Goal: Find specific page/section: Find specific page/section

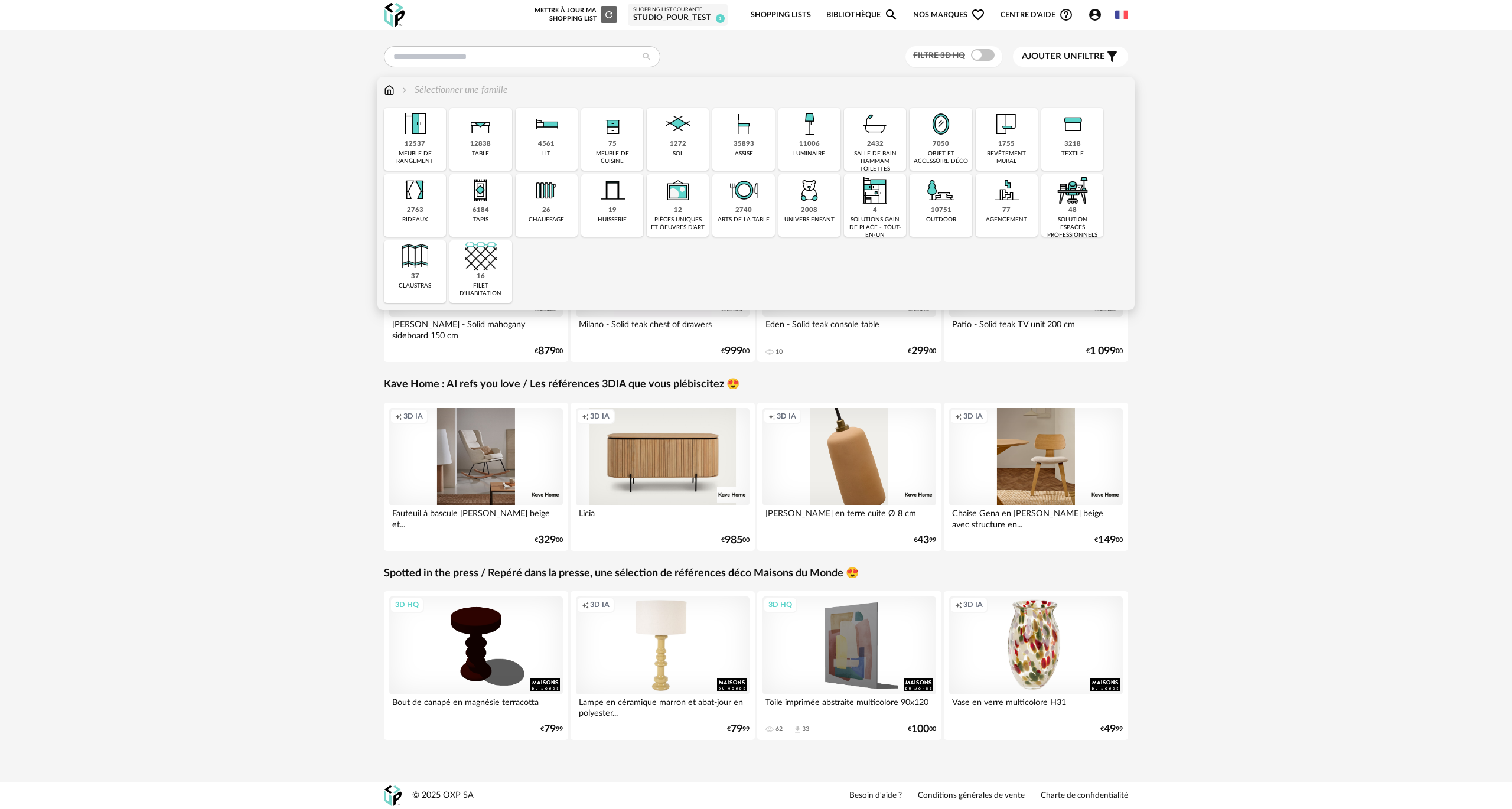
click at [390, 84] on img at bounding box center [389, 90] width 11 height 14
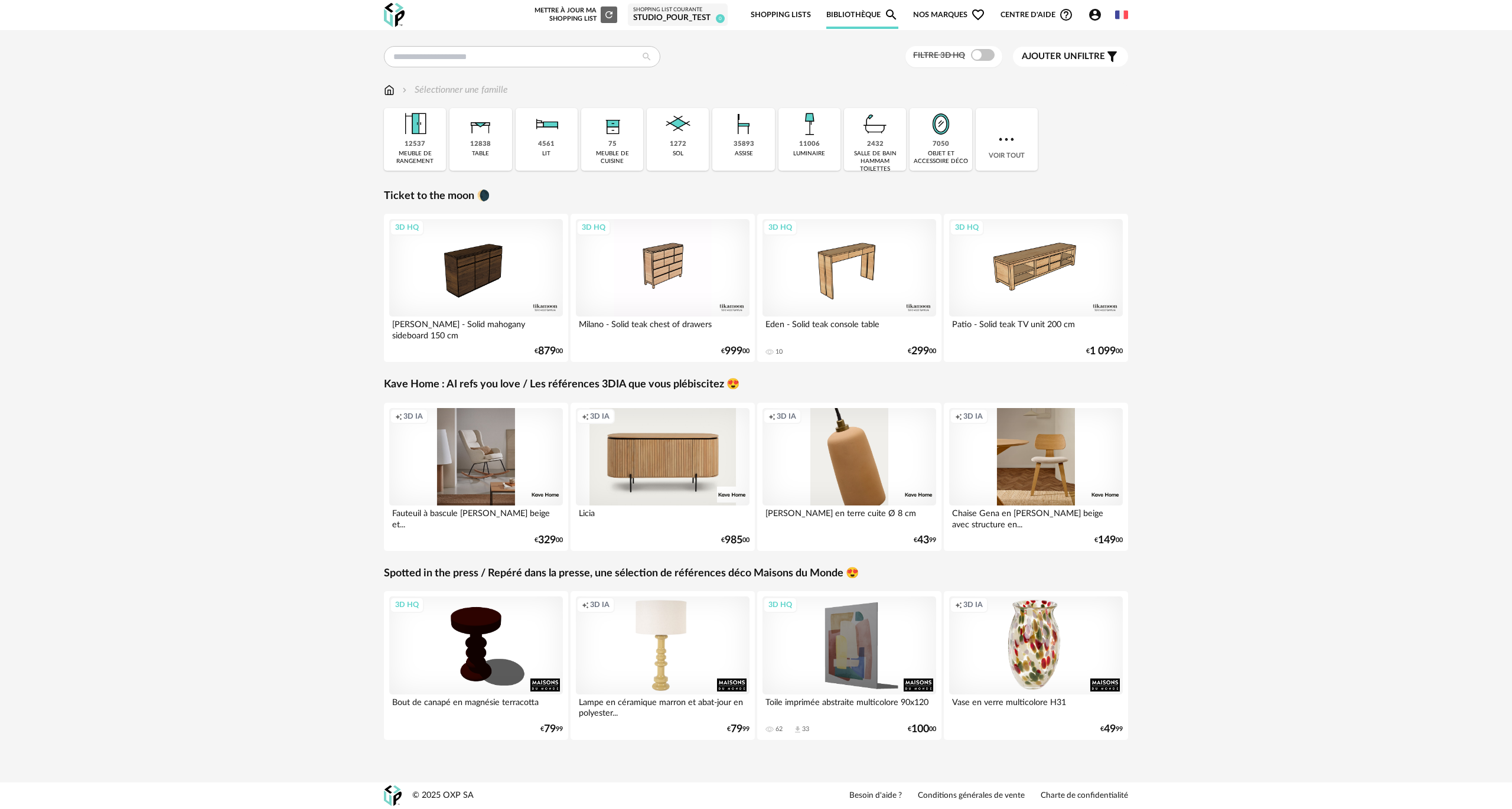
click at [1009, 126] on div "Voir tout" at bounding box center [1007, 139] width 62 height 62
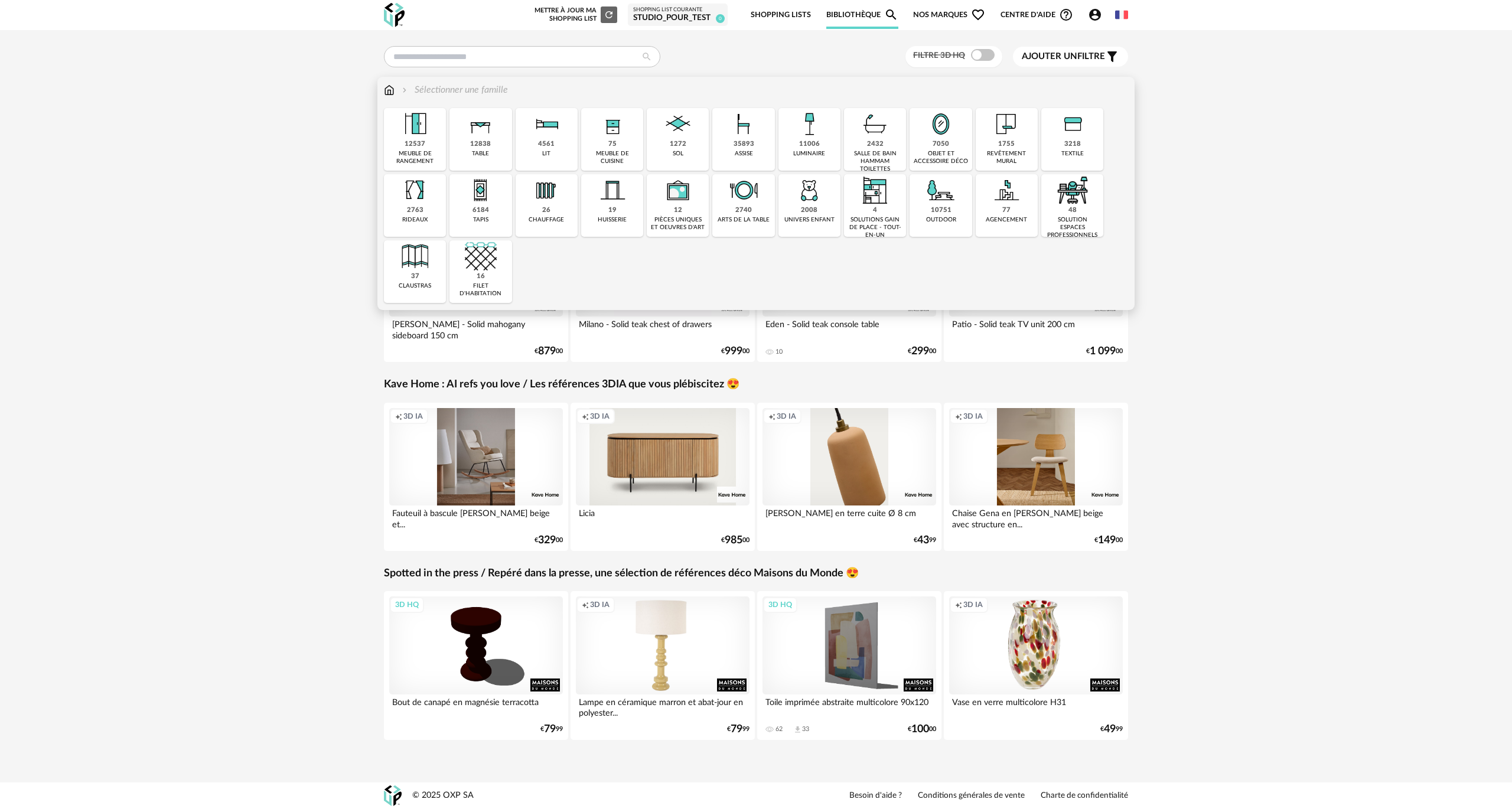
click at [388, 90] on img at bounding box center [389, 90] width 11 height 14
click at [677, 144] on div "1272" at bounding box center [678, 144] width 17 height 9
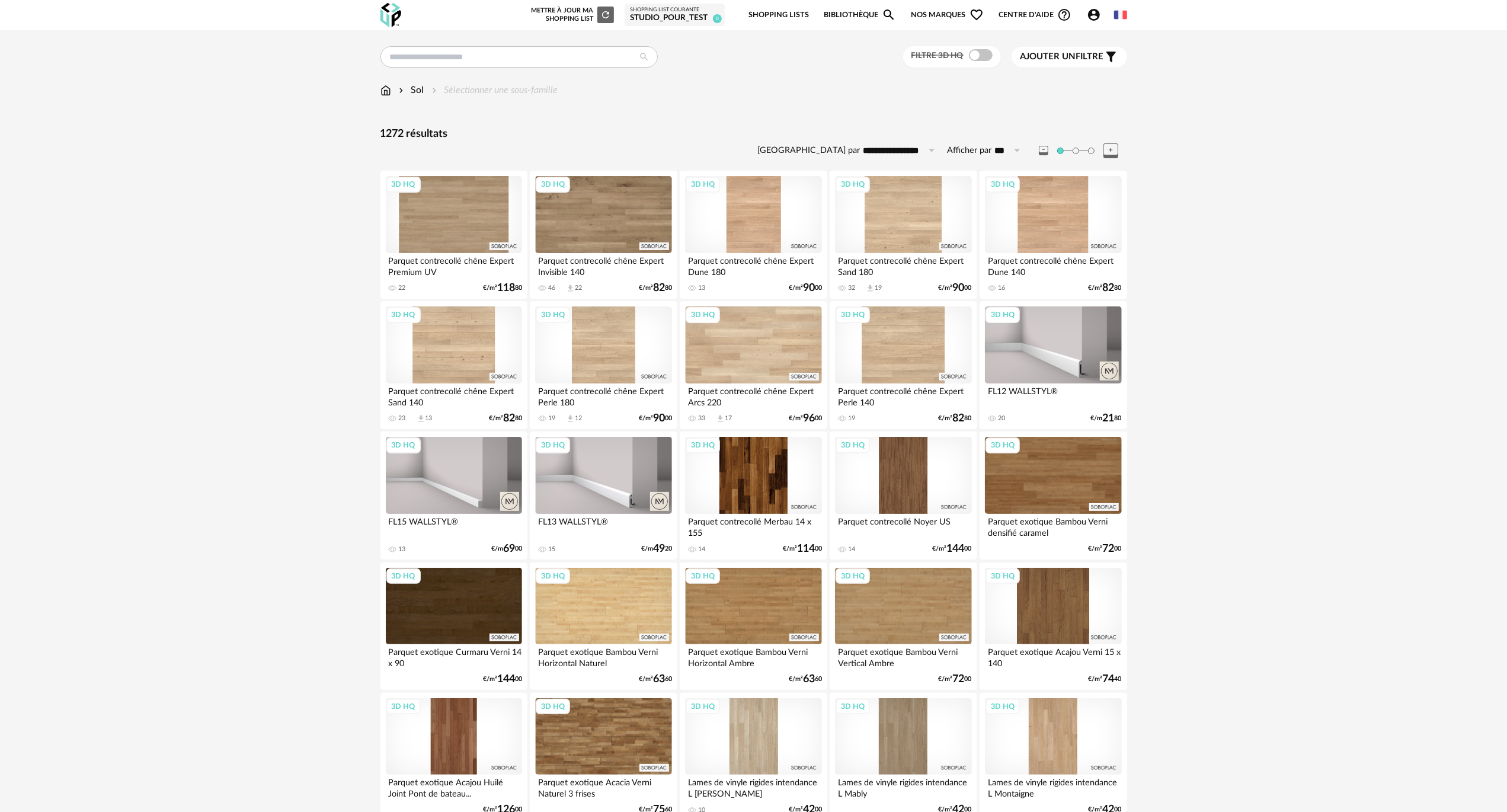
click at [825, 12] on div "Nouvelle shopping list Mettre à jour ma Shopping List Refresh icon Shopping Lis…" at bounding box center [824, 15] width 603 height 28
click at [851, 15] on link "Bibliothèque Magnify icon" at bounding box center [860, 15] width 72 height 28
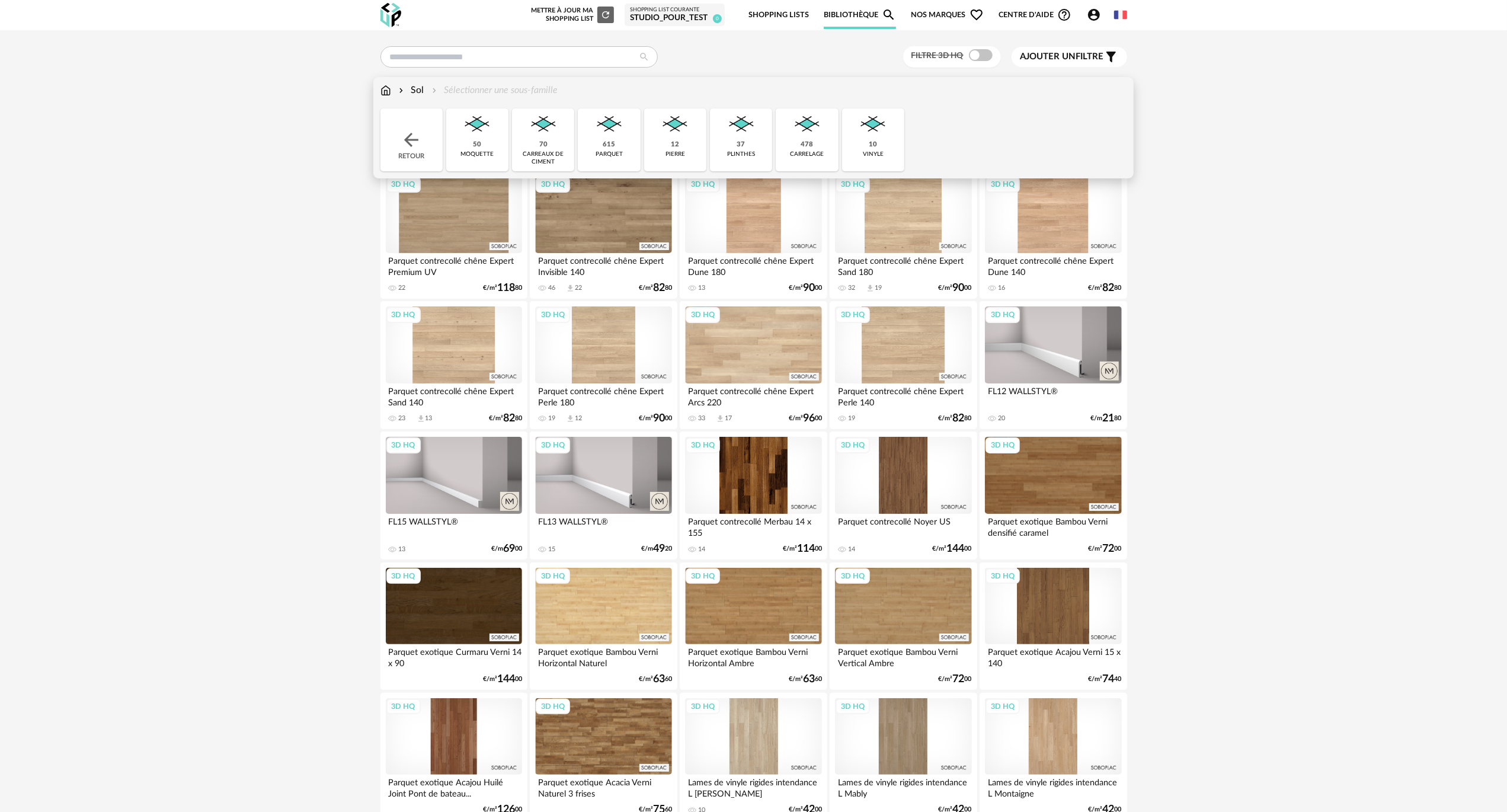
click at [406, 90] on div "Sol" at bounding box center [410, 91] width 28 height 14
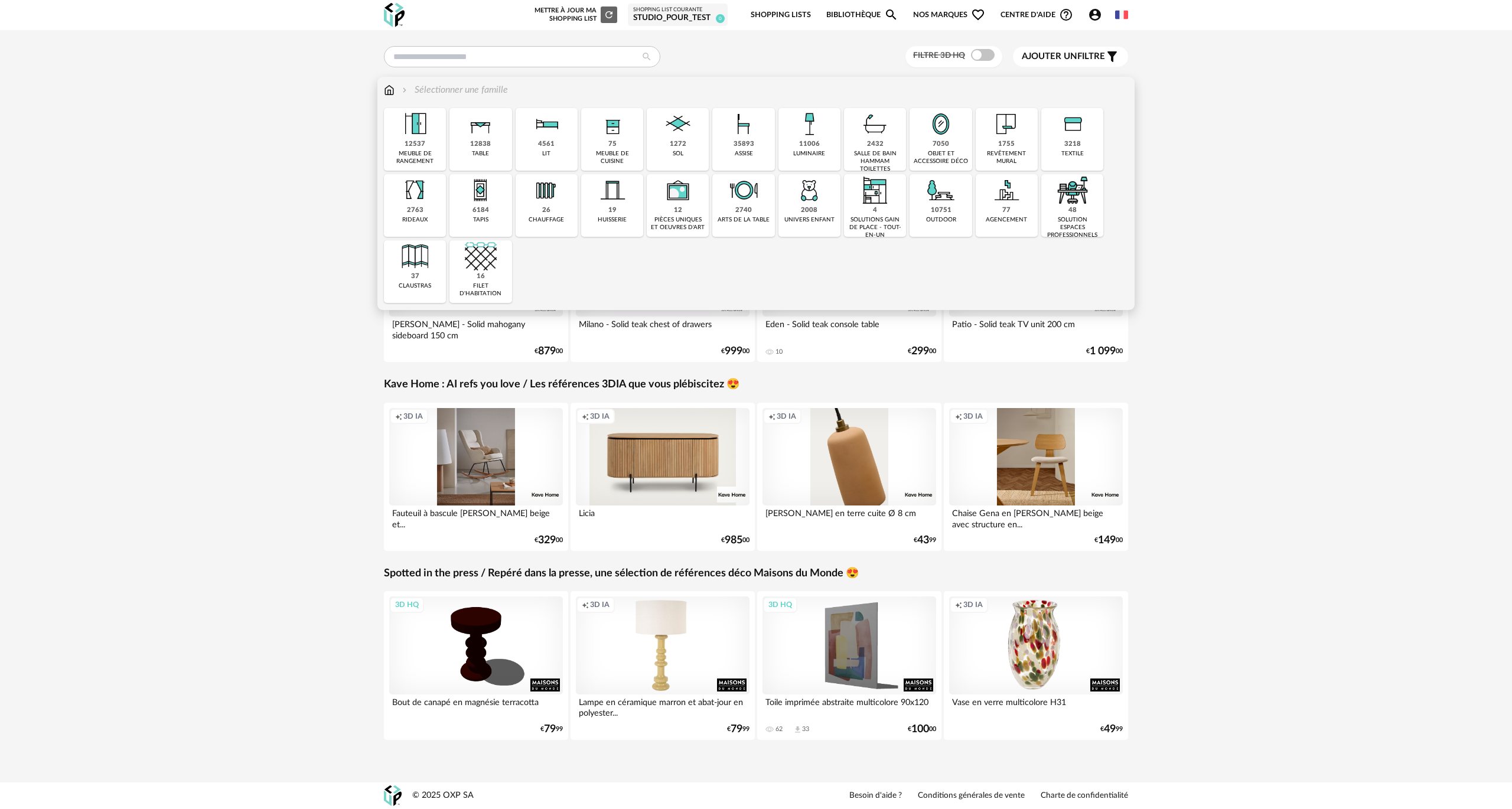
click at [621, 221] on div "huisserie" at bounding box center [612, 220] width 29 height 8
